Goal: Information Seeking & Learning: Understand process/instructions

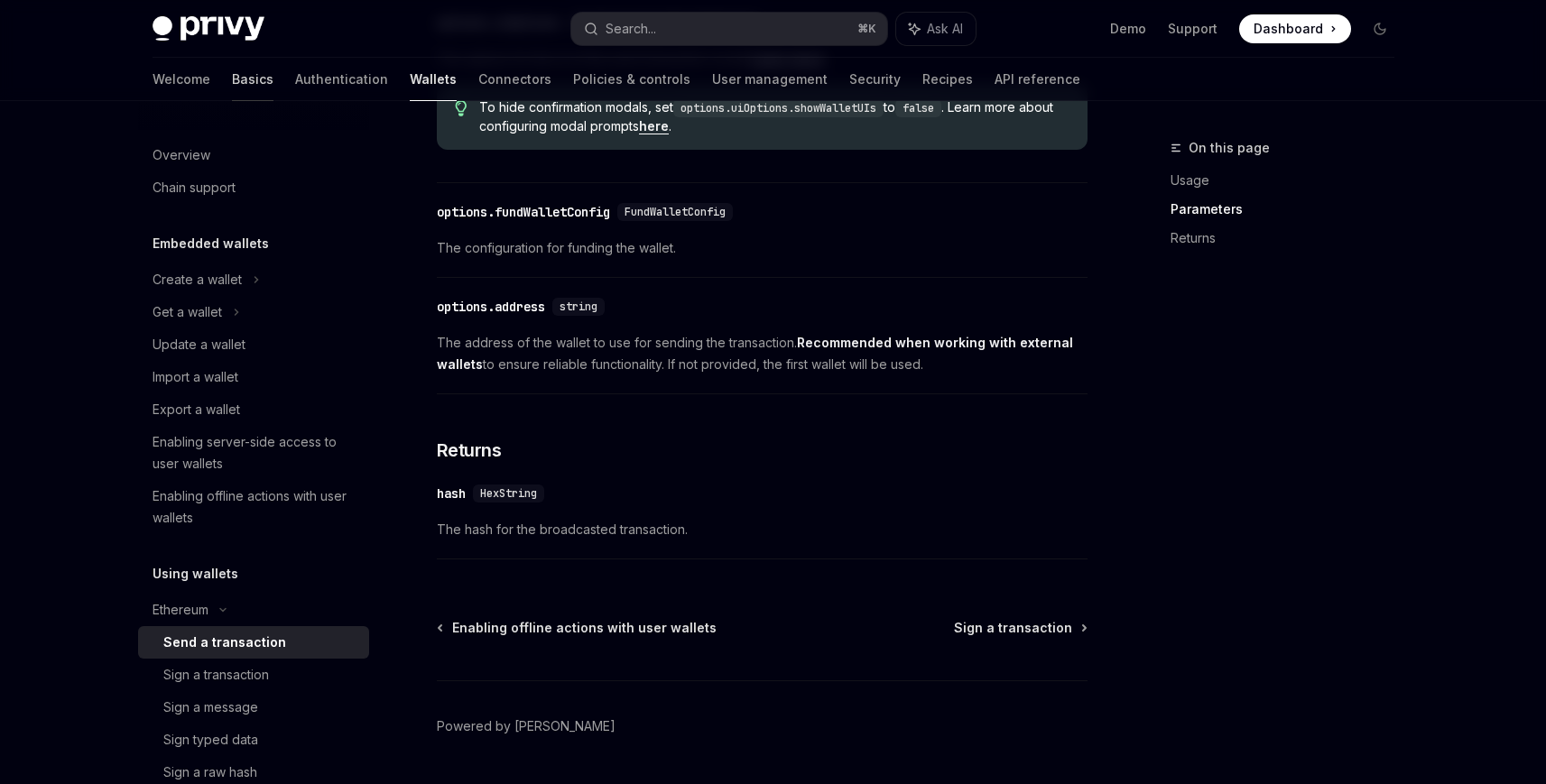
click at [232, 82] on link "Basics" at bounding box center [252, 78] width 41 height 43
type textarea "*"
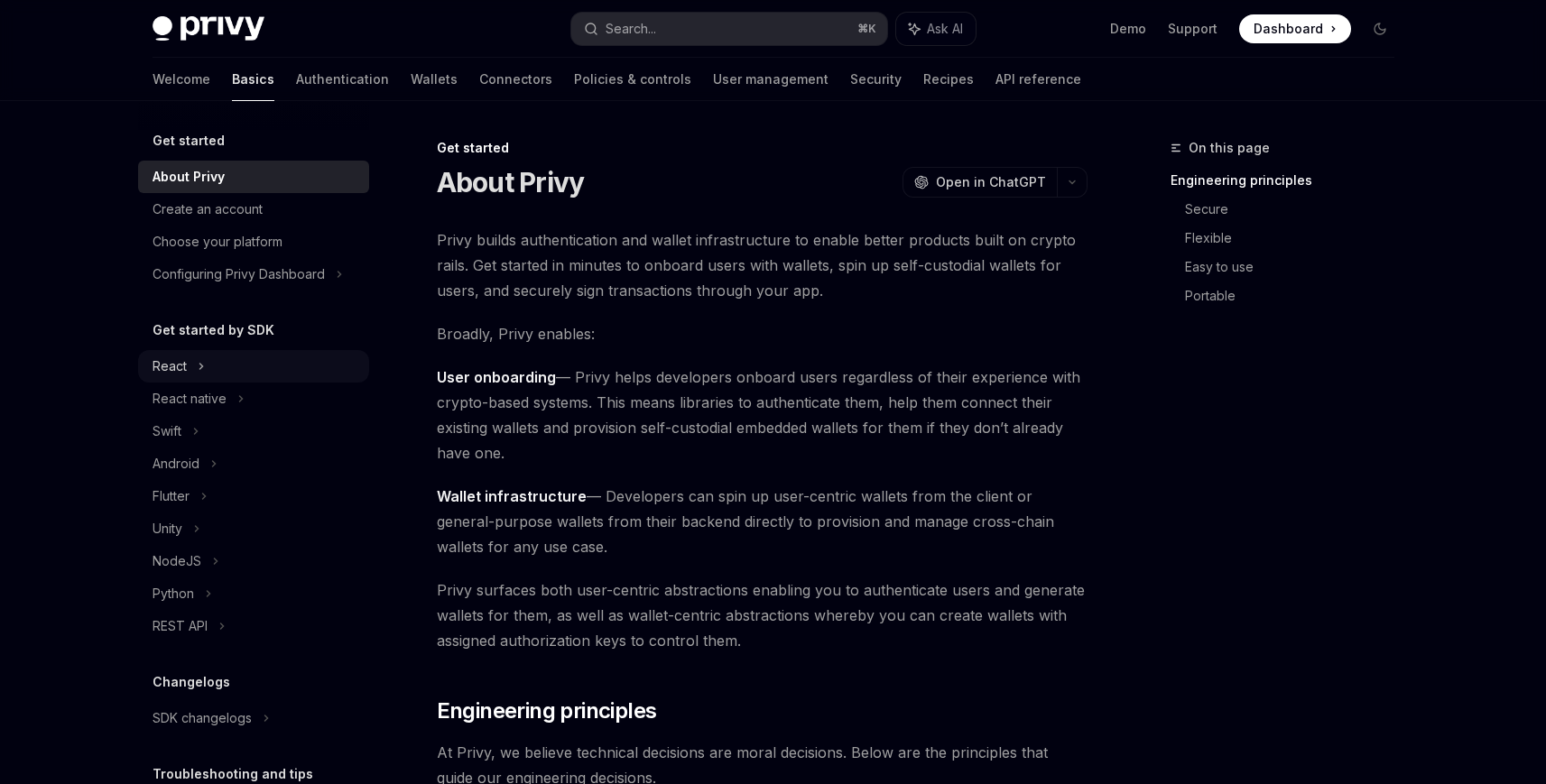
click at [257, 372] on div "React" at bounding box center [253, 367] width 231 height 33
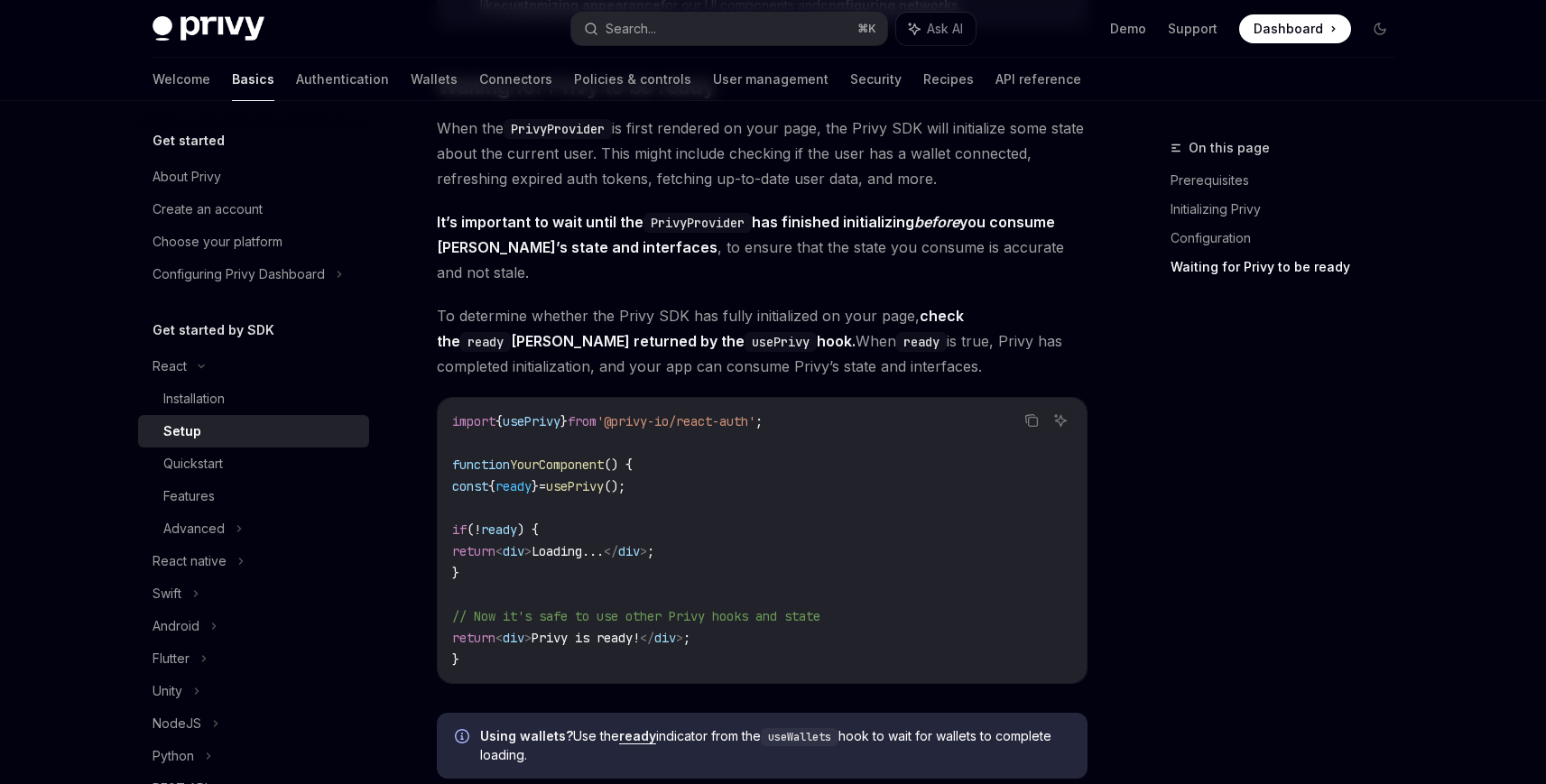
scroll to position [1627, 0]
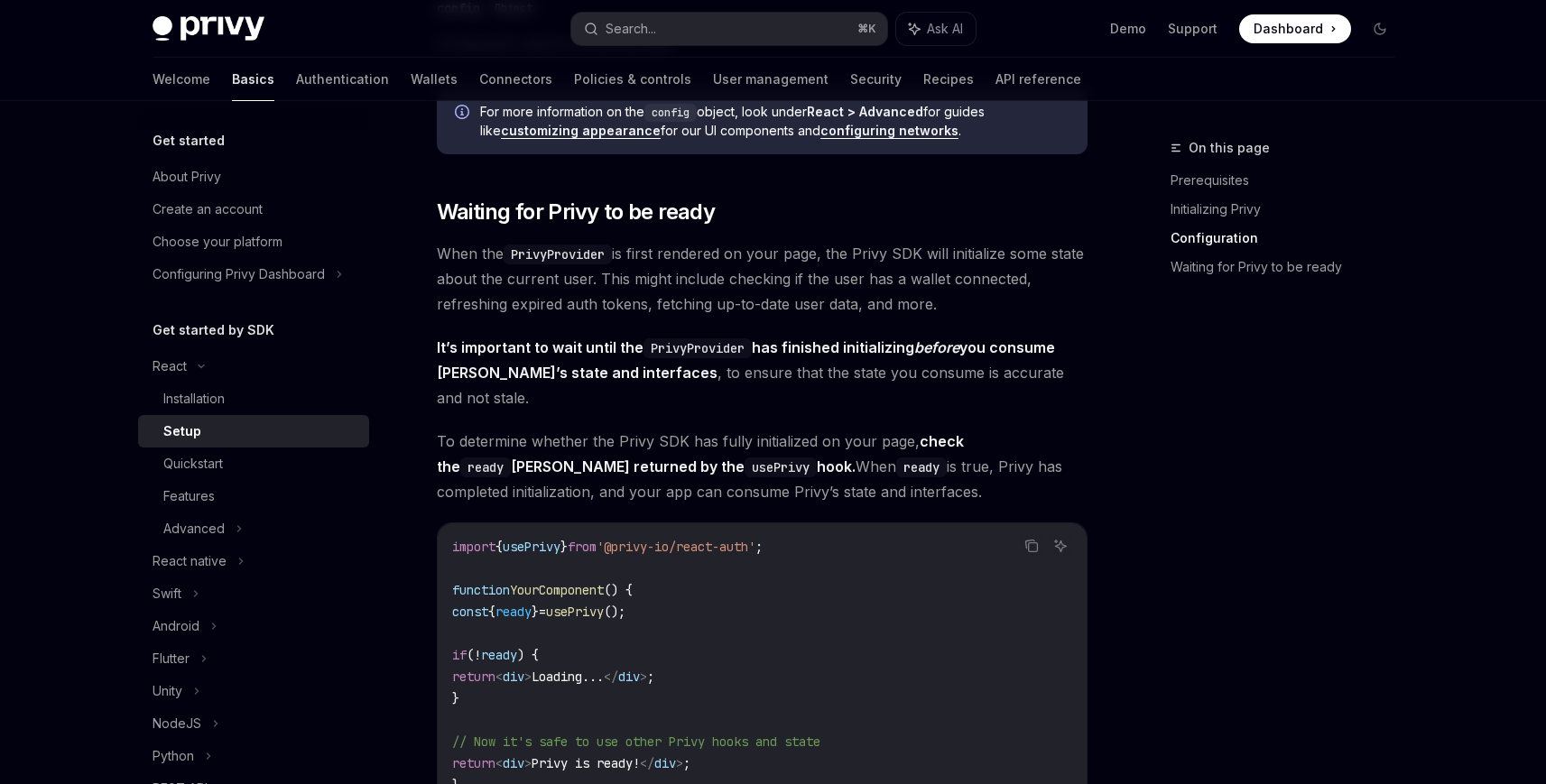
click at [599, 451] on span "To determine whether the Privy SDK has fully initialized on your page, check th…" at bounding box center [762, 466] width 651 height 76
drag, startPoint x: 437, startPoint y: 203, endPoint x: 915, endPoint y: 466, distance: 545.6
copy div "Waiting for Privy to be ready When the PrivyProvider is first rendered on your …"
